Goal: Task Accomplishment & Management: Manage account settings

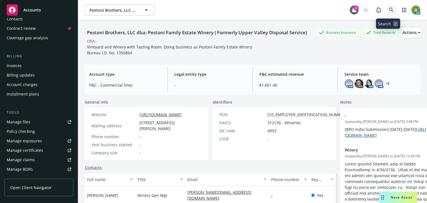
click at [386, 9] on link at bounding box center [391, 9] width 11 height 11
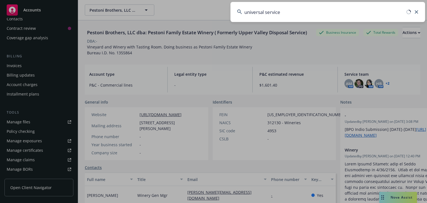
type input "universal service"
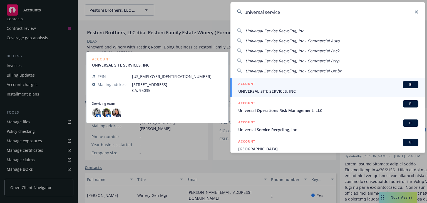
click at [279, 89] on span "UNIVERSAL SITE SERVICES, INC" at bounding box center [328, 91] width 180 height 6
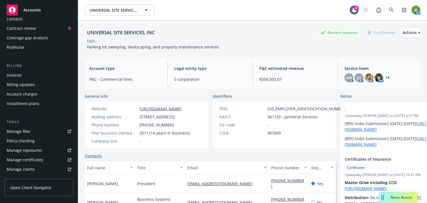
scroll to position [76, 0]
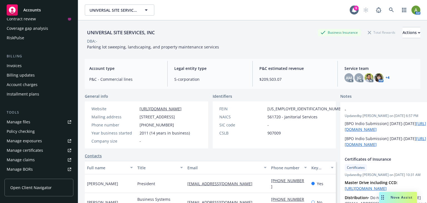
click at [25, 121] on div "Manage files" at bounding box center [19, 121] width 24 height 9
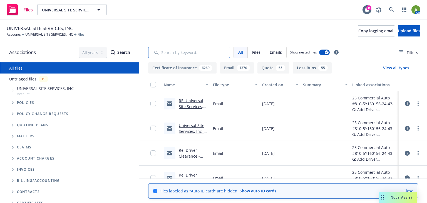
click at [177, 55] on input "Search by keyword..." at bounding box center [189, 52] width 82 height 11
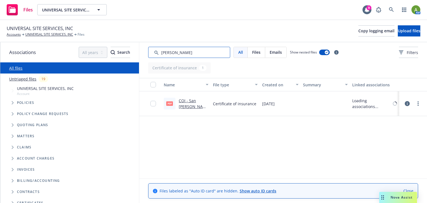
type input "troy"
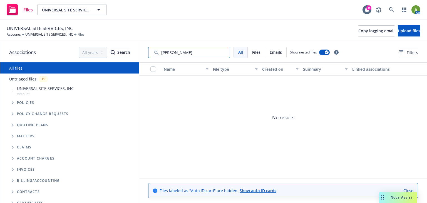
drag, startPoint x: 74, startPoint y: 62, endPoint x: 44, endPoint y: 64, distance: 29.8
click at [44, 64] on div "Associations All years 2027 2026 2025 2024 2023 2022 2021 2020 2019 2018 2017 2…" at bounding box center [213, 122] width 426 height 160
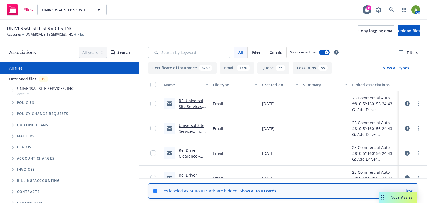
click at [193, 104] on link "RE: Universal Site Services, Inc - Commercial Auto #810-5Y160156-24-43-G: Add D…" at bounding box center [193, 127] width 28 height 58
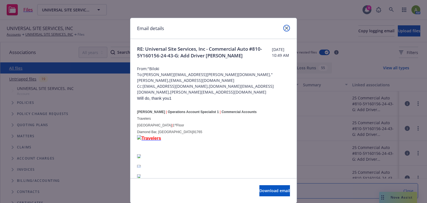
click at [285, 28] on icon "close" at bounding box center [286, 27] width 3 height 3
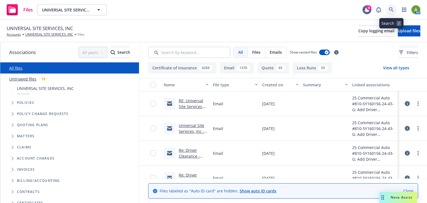
click at [390, 9] on icon at bounding box center [391, 9] width 5 height 5
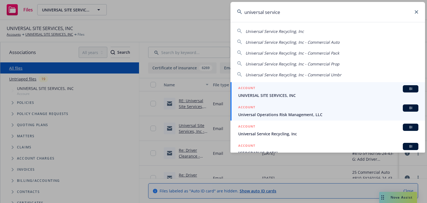
scroll to position [22, 0]
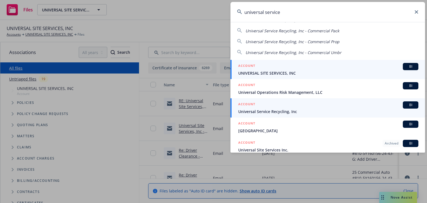
type input "universal service"
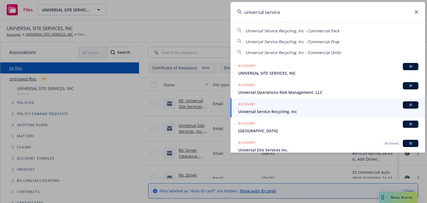
click at [281, 109] on span "Universal Service Recycling, Inc" at bounding box center [328, 111] width 180 height 6
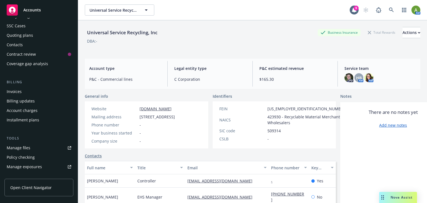
scroll to position [44, 0]
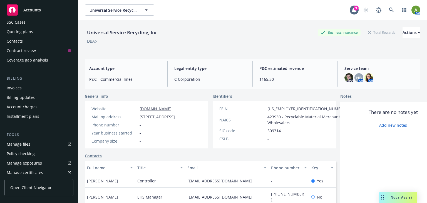
click at [15, 143] on div "Manage files" at bounding box center [19, 143] width 24 height 9
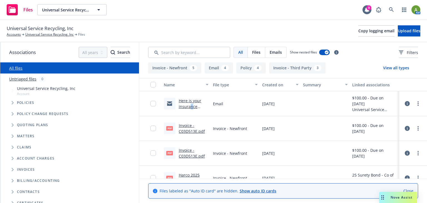
click at [191, 105] on link "Here is your insurance invoice #C03D513E from Newfront" at bounding box center [193, 112] width 28 height 29
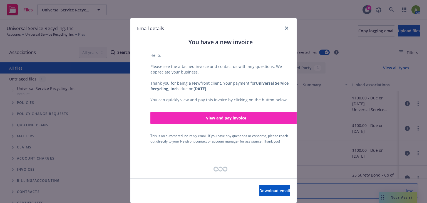
scroll to position [148, 0]
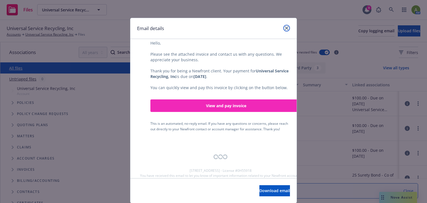
click at [285, 28] on icon "close" at bounding box center [286, 27] width 3 height 3
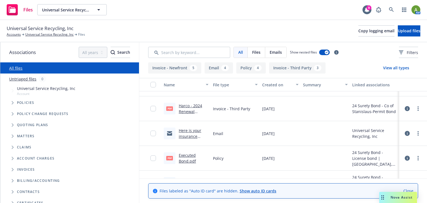
scroll to position [305, 0]
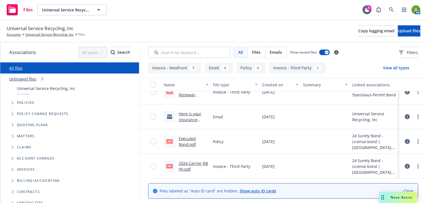
click at [21, 102] on span "Policies" at bounding box center [26, 102] width 18 height 3
click at [13, 102] on icon "Tree Example" at bounding box center [13, 102] width 2 height 3
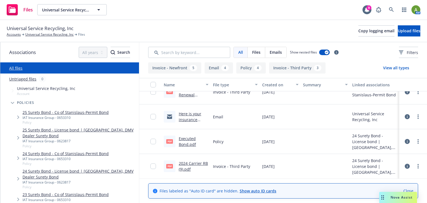
click at [24, 103] on span "Policies" at bounding box center [26, 102] width 18 height 3
click at [41, 35] on link "Universal Service Recycling, Inc" at bounding box center [49, 34] width 48 height 5
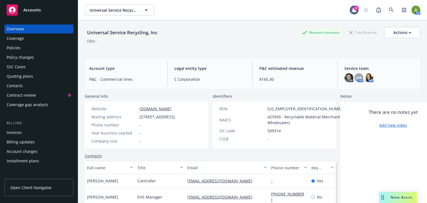
click at [18, 48] on div "Policies" at bounding box center [14, 47] width 14 height 9
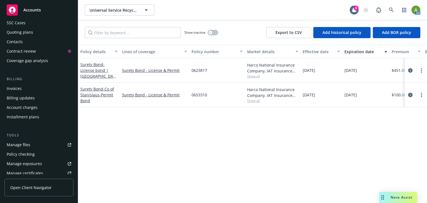
scroll to position [67, 0]
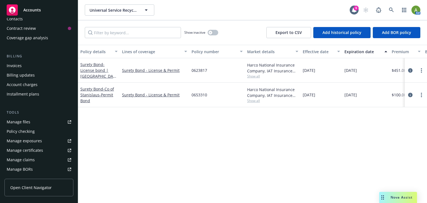
click at [18, 120] on div "Manage files" at bounding box center [19, 121] width 24 height 9
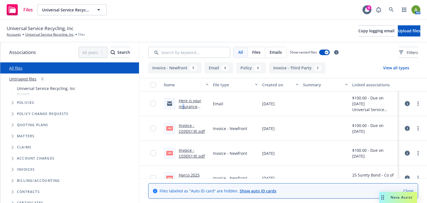
click at [183, 105] on link "Here is your insurance invoice #C03D513E from Newfront" at bounding box center [193, 112] width 28 height 29
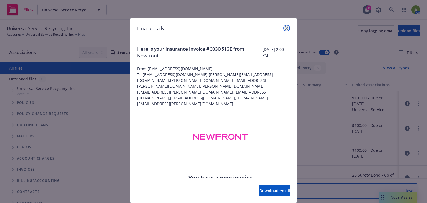
click at [283, 29] on link "close" at bounding box center [286, 28] width 7 height 7
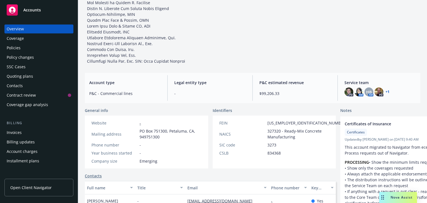
scroll to position [99, 0]
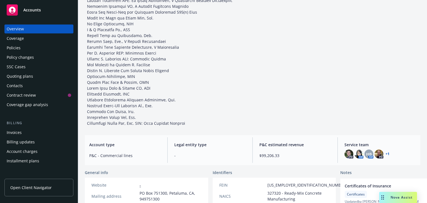
click at [25, 12] on span "Accounts" at bounding box center [32, 10] width 18 height 4
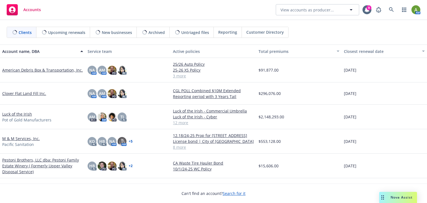
click at [15, 161] on link "Pestoni Brothers, LLC dba: Pestoni Family Estate Winery ( Formerly Upper Valley…" at bounding box center [42, 166] width 81 height 18
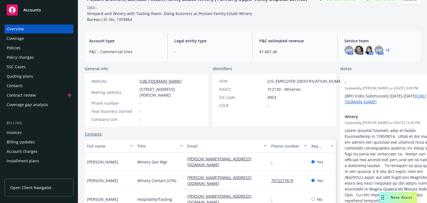
scroll to position [44, 0]
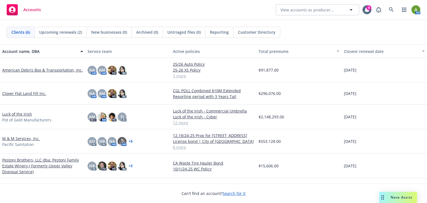
click at [21, 163] on link "Pestoni Brothers, LLC dba: Pestoni Family Estate Winery ( Formerly Upper Valley…" at bounding box center [42, 166] width 81 height 18
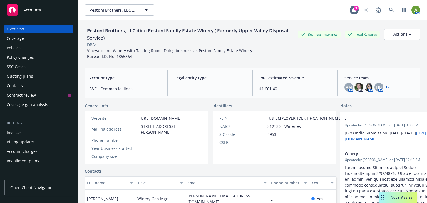
click at [219, 134] on div "SIC code" at bounding box center [242, 134] width 46 height 6
click at [402, 37] on div "Actions" at bounding box center [402, 34] width 18 height 11
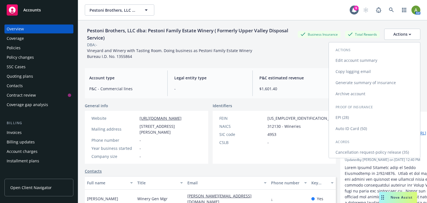
click at [368, 61] on link "Edit account summary" at bounding box center [374, 60] width 91 height 11
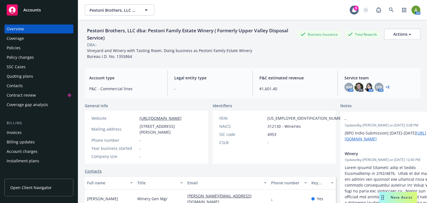
select select "US"
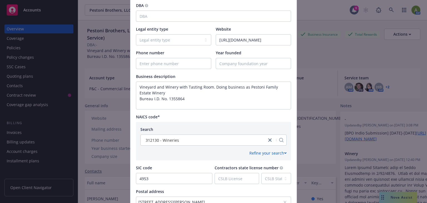
scroll to position [178, 0]
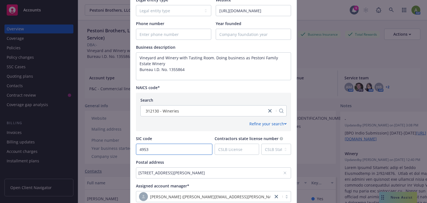
drag, startPoint x: 193, startPoint y: 149, endPoint x: 113, endPoint y: 148, distance: 80.3
click at [114, 147] on div "Update account summary Country Afghanistan Albania Algeria American Samoa Andor…" at bounding box center [213, 101] width 427 height 203
type textarea "Vineyard and Winery with Tasting Room. Doing business as Pestoni Family Estate …"
type input "5"
type textarea "Vineyard and Winery with Tasting Room. Doing business as Pestoni Family Estate …"
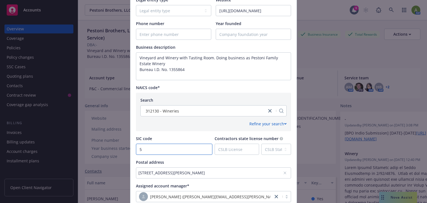
type input "59"
type textarea "Vineyard and Winery with Tasting Room. Doing business as Pestoni Family Estate …"
type input "592"
type textarea "Vineyard and Winery with Tasting Room. Doing business as Pestoni Family Estate …"
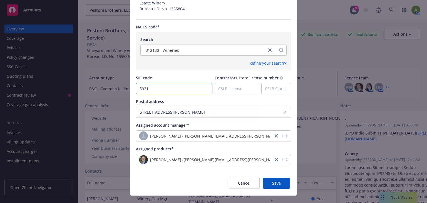
scroll to position [249, 0]
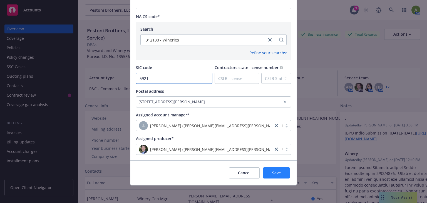
type input "5921"
click at [280, 168] on button "Save" at bounding box center [276, 172] width 27 height 11
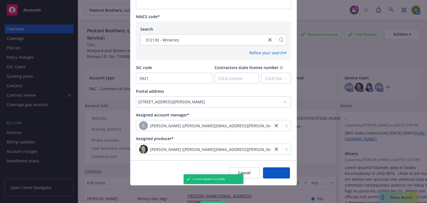
type textarea "Vineyard and Winery with Tasting Room. Doing business as Pestoni Family Estate …"
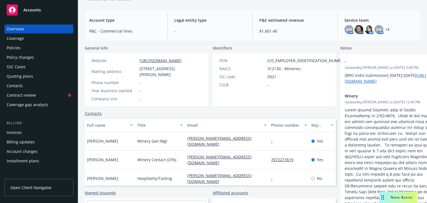
scroll to position [67, 0]
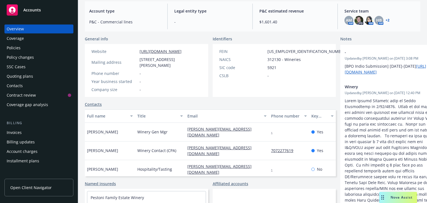
click at [91, 103] on link "Contacts" at bounding box center [93, 104] width 17 height 6
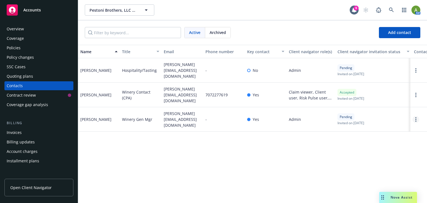
click at [414, 116] on link "Open options" at bounding box center [415, 119] width 7 height 7
click at [389, 74] on link "Edit contact" at bounding box center [389, 73] width 43 height 11
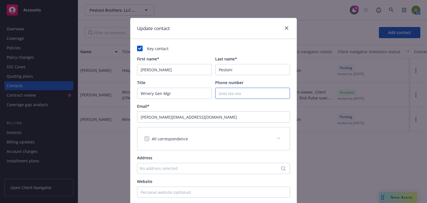
click at [218, 93] on input "Phone number" at bounding box center [252, 93] width 75 height 11
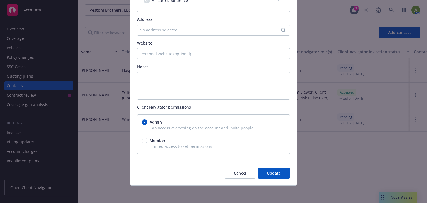
scroll to position [138, 0]
type input "707963-0544"
click at [270, 173] on span "Update" at bounding box center [274, 172] width 14 height 5
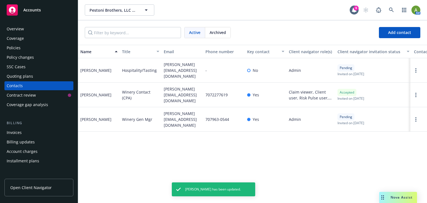
click at [32, 86] on div "Contacts" at bounding box center [39, 85] width 64 height 9
click at [19, 29] on div "Overview" at bounding box center [15, 28] width 17 height 9
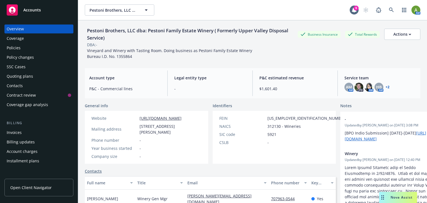
click at [102, 146] on div "Year business started" at bounding box center [114, 148] width 46 height 6
click at [126, 146] on div "Year business started" at bounding box center [114, 148] width 46 height 6
click at [399, 38] on div "Actions" at bounding box center [402, 34] width 18 height 11
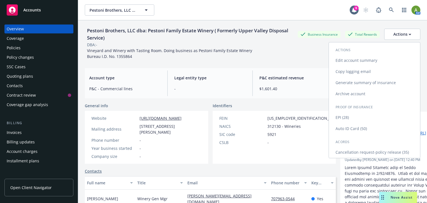
click at [356, 60] on link "Edit account summary" at bounding box center [374, 60] width 91 height 11
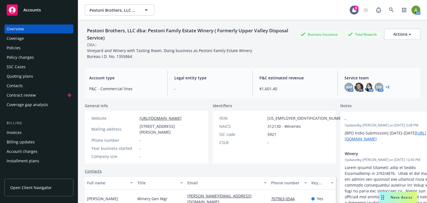
select select "US"
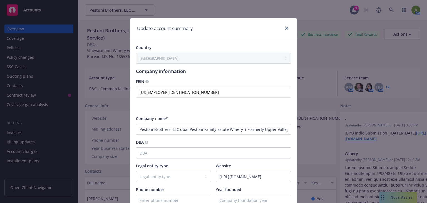
type textarea "Vineyard and Winery with Tasting Room. Doing business as Pestoni Family Estate …"
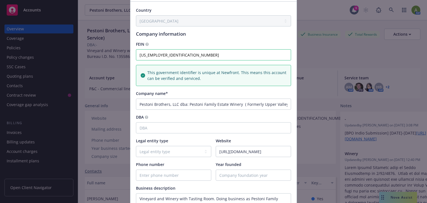
scroll to position [44, 0]
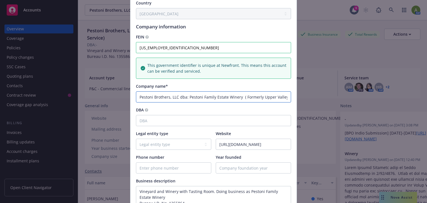
click at [178, 97] on input "Pestoni Brothers, LLC dba: Pestoni Family Estate Winery ( Formerly Upper Valley…" at bounding box center [213, 96] width 155 height 11
click at [167, 142] on select "Legal entity type C-corporation Government entity Independent contractor Joint …" at bounding box center [173, 143] width 75 height 11
select select "LLC"
click at [136, 138] on select "Legal entity type C-corporation Government entity Independent contractor Joint …" at bounding box center [173, 143] width 75 height 11
type textarea "Vineyard and Winery with Tasting Room. Doing business as Pestoni Family Estate …"
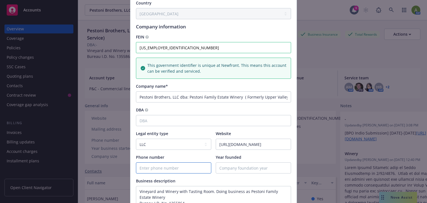
click at [160, 167] on input "Phone number" at bounding box center [173, 167] width 75 height 11
type input "7"
type textarea "Vineyard and Winery with Tasting Room. Doing business as Pestoni Family Estate …"
type input "70"
type textarea "Vineyard and Winery with Tasting Room. Doing business as Pestoni Family Estate …"
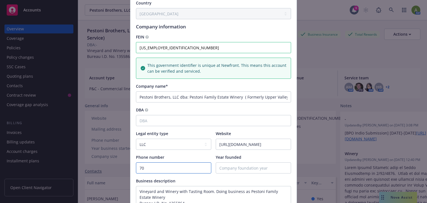
type input "707"
type textarea "Vineyard and Winery with Tasting Room. Doing business as Pestoni Family Estate …"
type input "7076"
type textarea "Vineyard and Winery with Tasting Room. Doing business as Pestoni Family Estate …"
type input "70763"
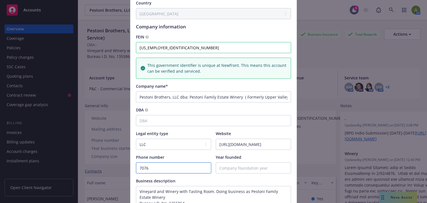
type textarea "Vineyard and Winery with Tasting Room. Doing business as Pestoni Family Estate …"
type input "7076"
type textarea "Vineyard and Winery with Tasting Room. Doing business as Pestoni Family Estate …"
type input "707"
type textarea "Vineyard and Winery with Tasting Room. Doing business as Pestoni Family Estate …"
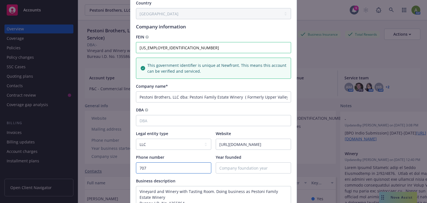
type input "7079"
type textarea "Vineyard and Winery with Tasting Room. Doing business as Pestoni Family Estate …"
type input "70796"
type textarea "Vineyard and Winery with Tasting Room. Doing business as Pestoni Family Estate …"
type input "707963"
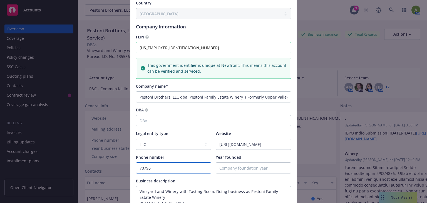
type textarea "Vineyard and Winery with Tasting Room. Doing business as Pestoni Family Estate …"
type input "7079630"
type textarea "Vineyard and Winery with Tasting Room. Doing business as Pestoni Family Estate …"
type input "70796305"
type textarea "Vineyard and Winery with Tasting Room. Doing business as Pestoni Family Estate …"
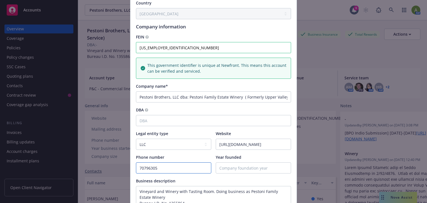
type input "707963054"
type textarea "Vineyard and Winery with Tasting Room. Doing business as Pestoni Family Estate …"
type input "7079630544"
type textarea "Vineyard and Winery with Tasting Room. Doing business as Pestoni Family Estate …"
type input "7079630544"
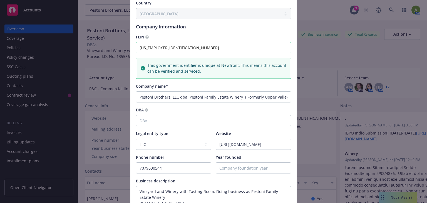
click at [238, 111] on div "DBA" at bounding box center [213, 110] width 155 height 6
click at [231, 168] on input "Year founded" at bounding box center [253, 167] width 75 height 11
type input "1"
type textarea "Vineyard and Winery with Tasting Room. Doing business as Pestoni Family Estate …"
type input "19"
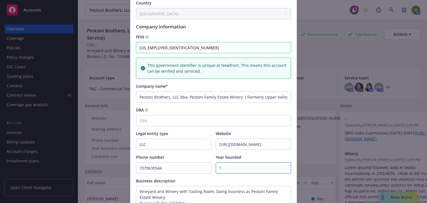
type textarea "Vineyard and Winery with Tasting Room. Doing business as Pestoni Family Estate …"
type input "199"
type textarea "Vineyard and Winery with Tasting Room. Doing business as Pestoni Family Estate …"
type input "1994"
type textarea "Vineyard and Winery with Tasting Room. Doing business as Pestoni Family Estate …"
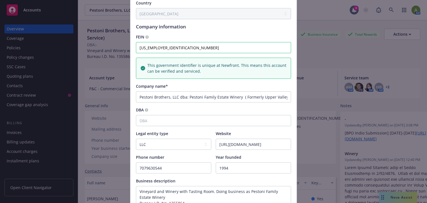
click at [254, 128] on div "Country Afghanistan Albania Algeria American Samoa Andorra Angola Anguilla Anta…" at bounding box center [213, 179] width 155 height 359
click at [232, 169] on input "1994" at bounding box center [253, 167] width 75 height 11
type input "199"
type textarea "Vineyard and Winery with Tasting Room. Doing business as Pestoni Family Estate …"
type input "1999"
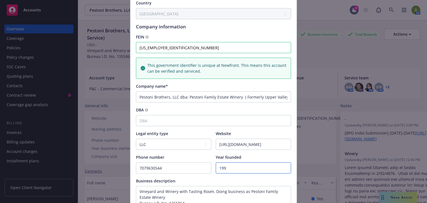
type textarea "Vineyard and Winery with Tasting Room. Doing business as Pestoni Family Estate …"
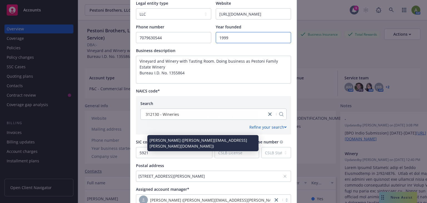
scroll to position [244, 0]
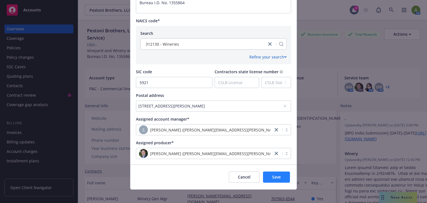
type input "1999"
click at [284, 175] on button "Save" at bounding box center [276, 176] width 27 height 11
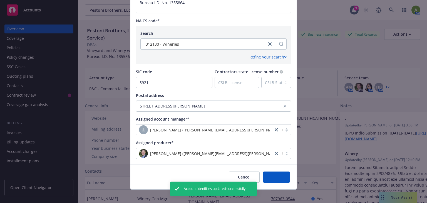
type textarea "Vineyard and Winery with Tasting Room. Doing business as Pestoni Family Estate …"
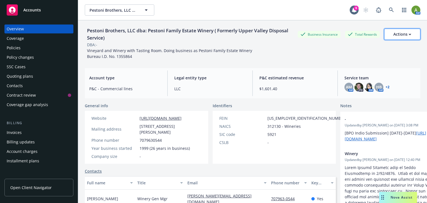
click at [403, 33] on div "Actions" at bounding box center [402, 34] width 18 height 11
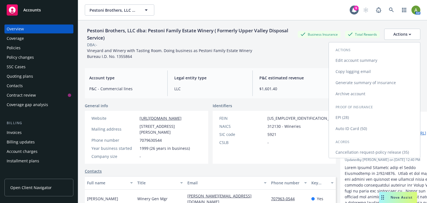
click at [350, 57] on link "Edit account summary" at bounding box center [374, 60] width 91 height 11
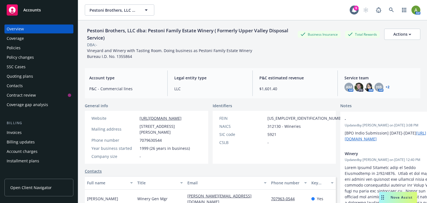
select select "US"
select select "LLC"
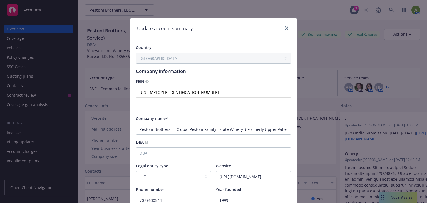
type textarea "Vineyard and Winery with Tasting Room. Doing business as Pestoni Family Estate …"
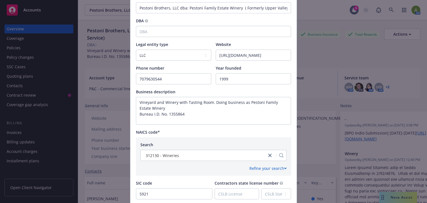
scroll to position [178, 0]
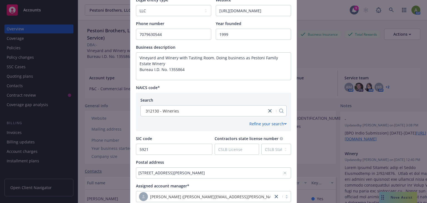
click at [196, 112] on div "312130 - Wineries" at bounding box center [203, 111] width 120 height 6
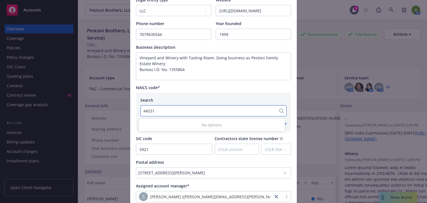
type input "445310"
click at [196, 112] on div at bounding box center [208, 110] width 130 height 7
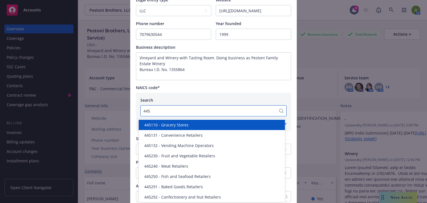
type input "4453"
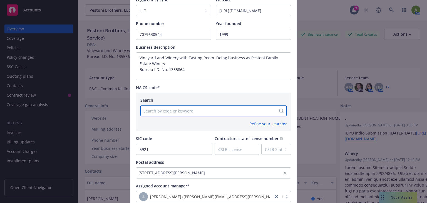
drag, startPoint x: 172, startPoint y: 104, endPoint x: 111, endPoint y: 101, distance: 60.4
click at [112, 101] on div "Update account summary Country Afghanistan Albania Algeria American Samoa Andor…" at bounding box center [213, 101] width 427 height 203
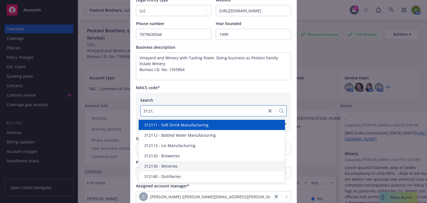
type input "312130"
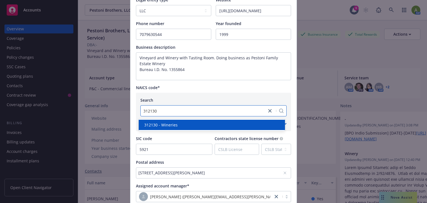
click at [164, 125] on span "312130 - Wineries" at bounding box center [160, 125] width 33 height 6
type textarea "Vineyard and Winery with Tasting Room. Doing business as Pestoni Family Estate …"
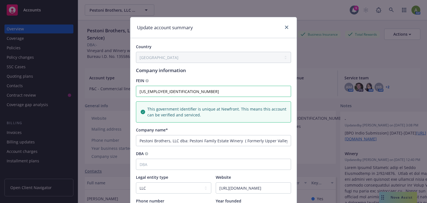
scroll to position [0, 0]
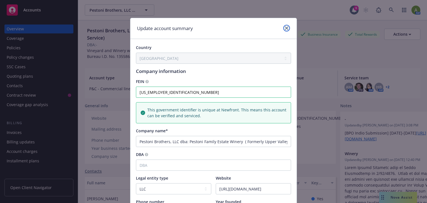
click at [286, 27] on icon "close" at bounding box center [286, 27] width 3 height 3
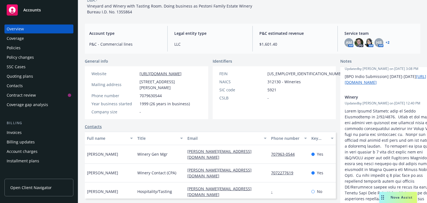
scroll to position [23, 0]
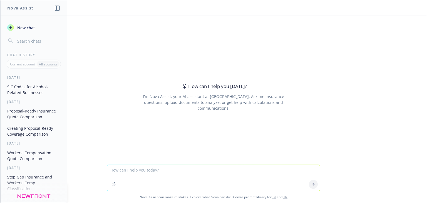
click at [159, 175] on textarea at bounding box center [213, 177] width 213 height 26
type textarea "what is sic code 4953"
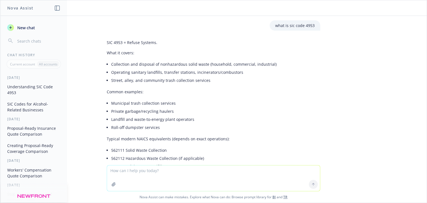
click at [28, 105] on button "SIC Codes for Alcohol-Related Businesses" at bounding box center [34, 106] width 58 height 15
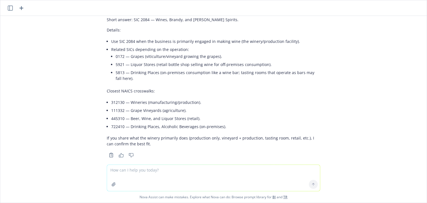
scroll to position [123, 0]
